Goal: Task Accomplishment & Management: Manage account settings

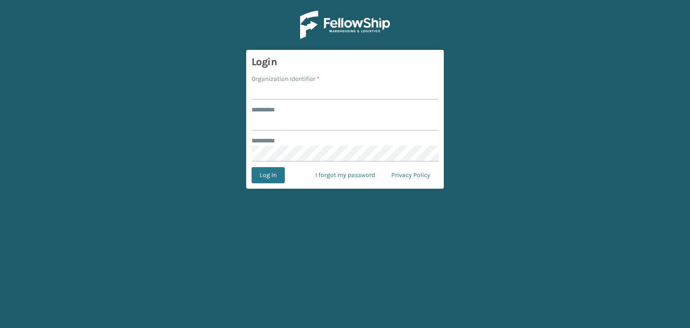
click at [323, 90] on input "Organization Identifier *" at bounding box center [345, 92] width 187 height 16
type input "superadminorganization"
type input "*********"
click at [252, 167] on button "Log In" at bounding box center [268, 175] width 33 height 16
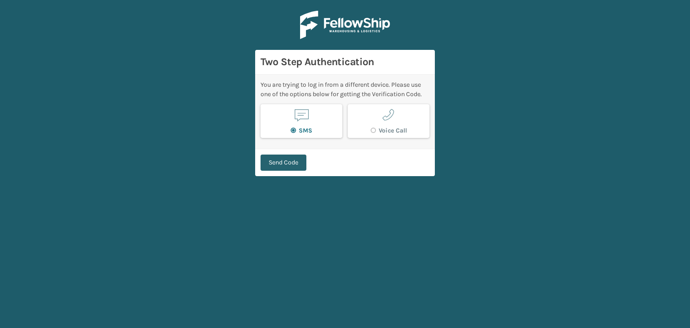
drag, startPoint x: 254, startPoint y: 167, endPoint x: 270, endPoint y: 164, distance: 16.0
click at [270, 164] on main "Two Step Authentication You are trying to log in from a different device. Pleas…" at bounding box center [345, 164] width 690 height 328
click at [270, 164] on button "Send Code" at bounding box center [284, 163] width 46 height 16
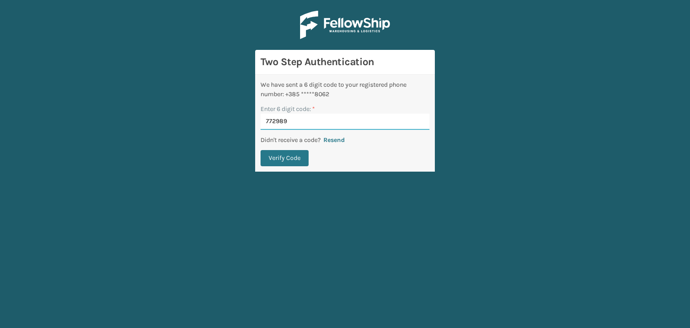
type input "772989"
click at [261, 150] on button "Verify Code" at bounding box center [285, 158] width 48 height 16
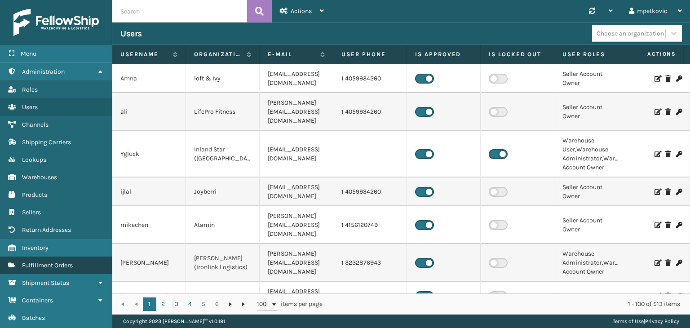
click at [70, 259] on link "Fulfillment Orders Fulfillment Orders" at bounding box center [56, 266] width 112 height 18
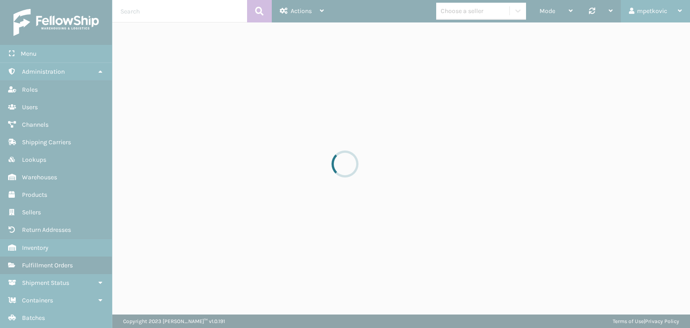
click at [661, 14] on div "mpetkovic" at bounding box center [655, 11] width 53 height 22
